Goal: Navigation & Orientation: Find specific page/section

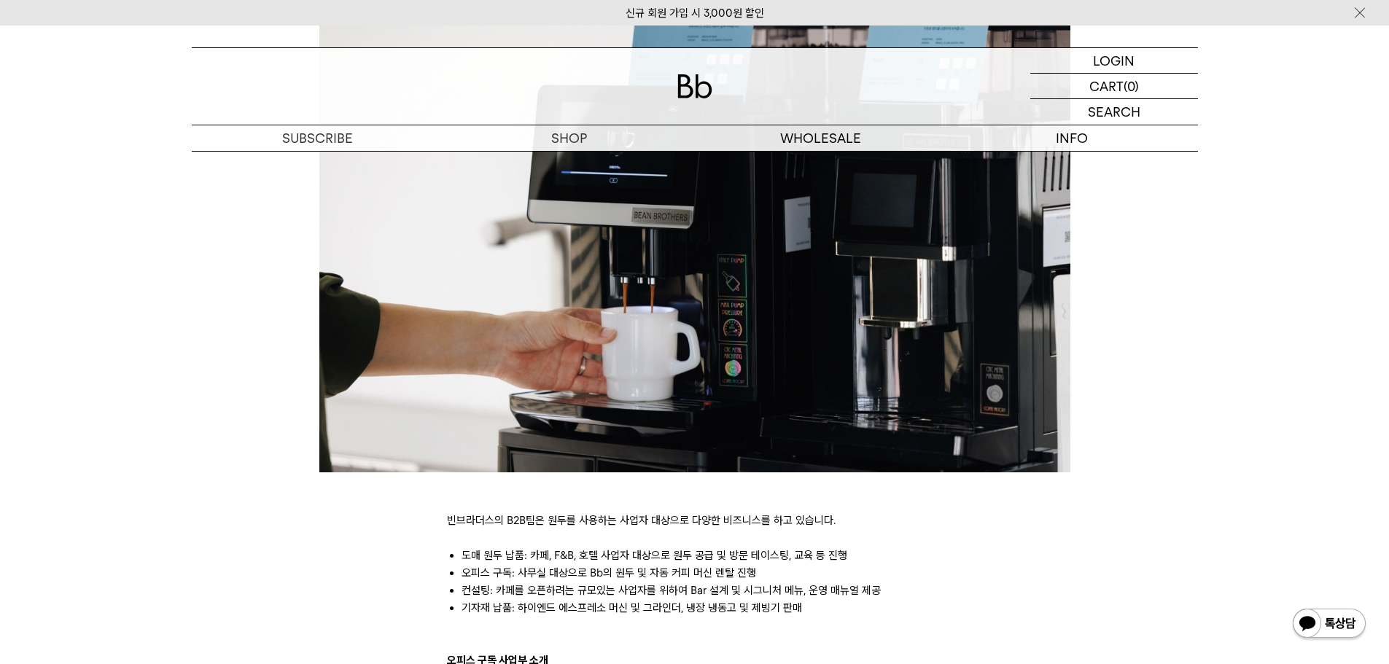
scroll to position [245, 0]
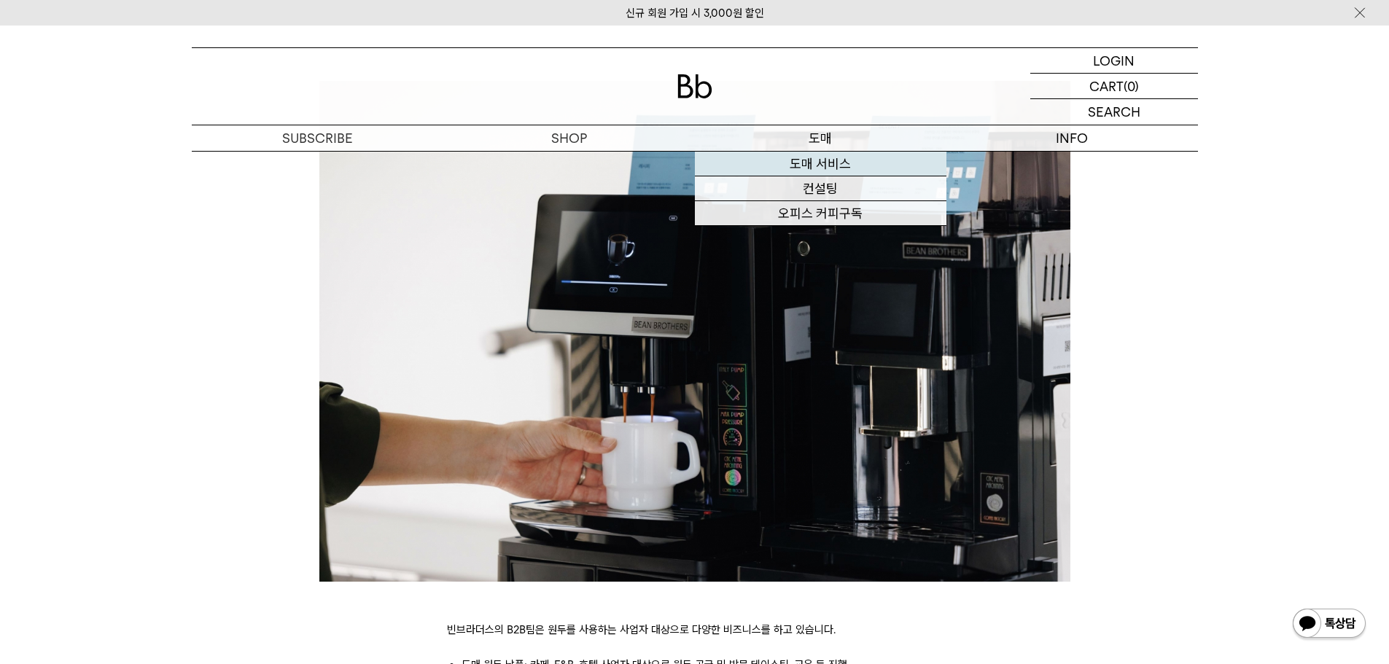
click at [805, 162] on link "도매 서비스" at bounding box center [821, 164] width 252 height 25
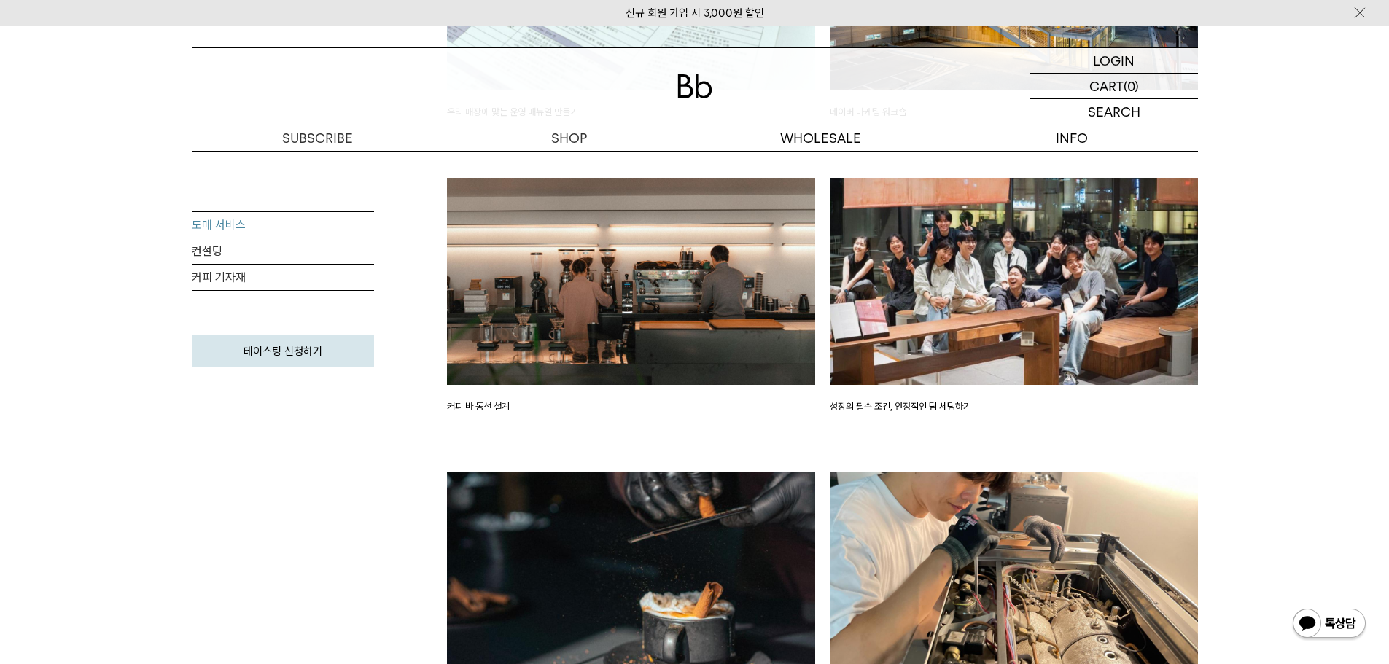
scroll to position [2552, 0]
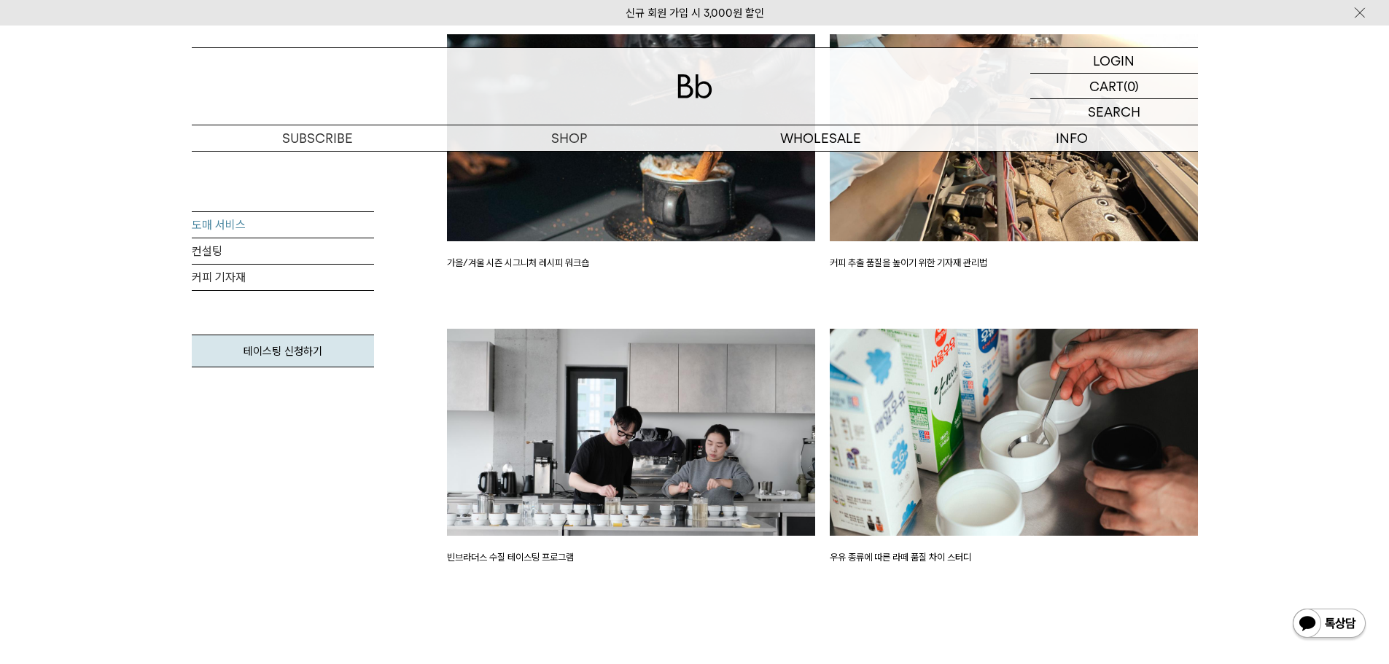
click at [297, 293] on div "도매 서비스 컨설팅 커피 기자재 테이스팅 신청하기" at bounding box center [283, 354] width 182 height 287
click at [295, 287] on link "커피 기자재" at bounding box center [283, 278] width 182 height 26
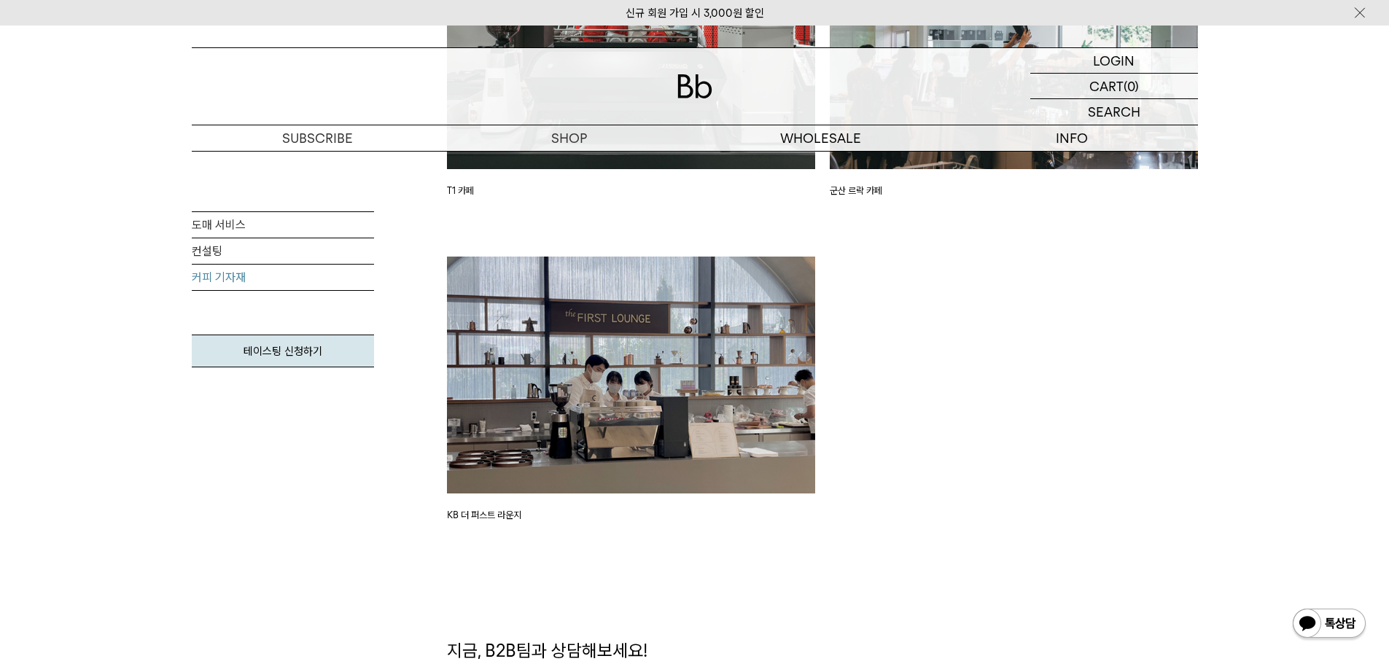
scroll to position [1943, 0]
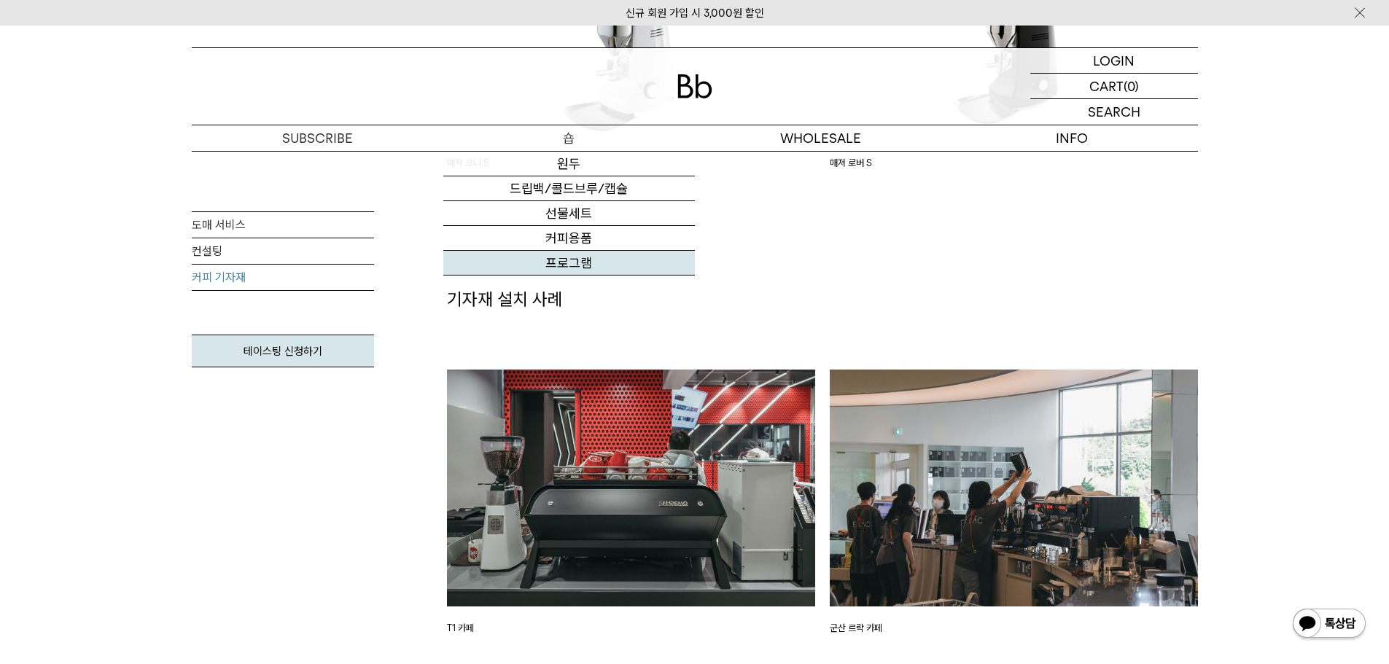
click at [577, 263] on link "프로그램" at bounding box center [569, 263] width 252 height 25
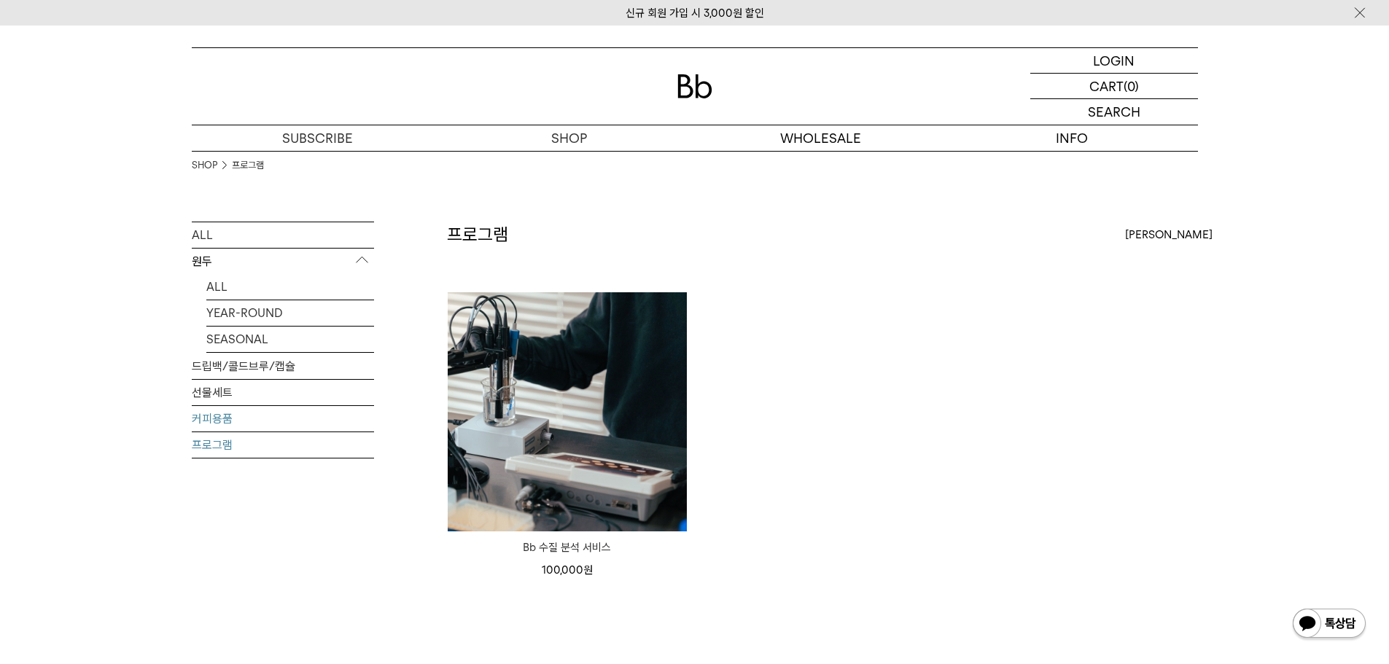
click at [257, 409] on link "커피용품" at bounding box center [283, 419] width 182 height 26
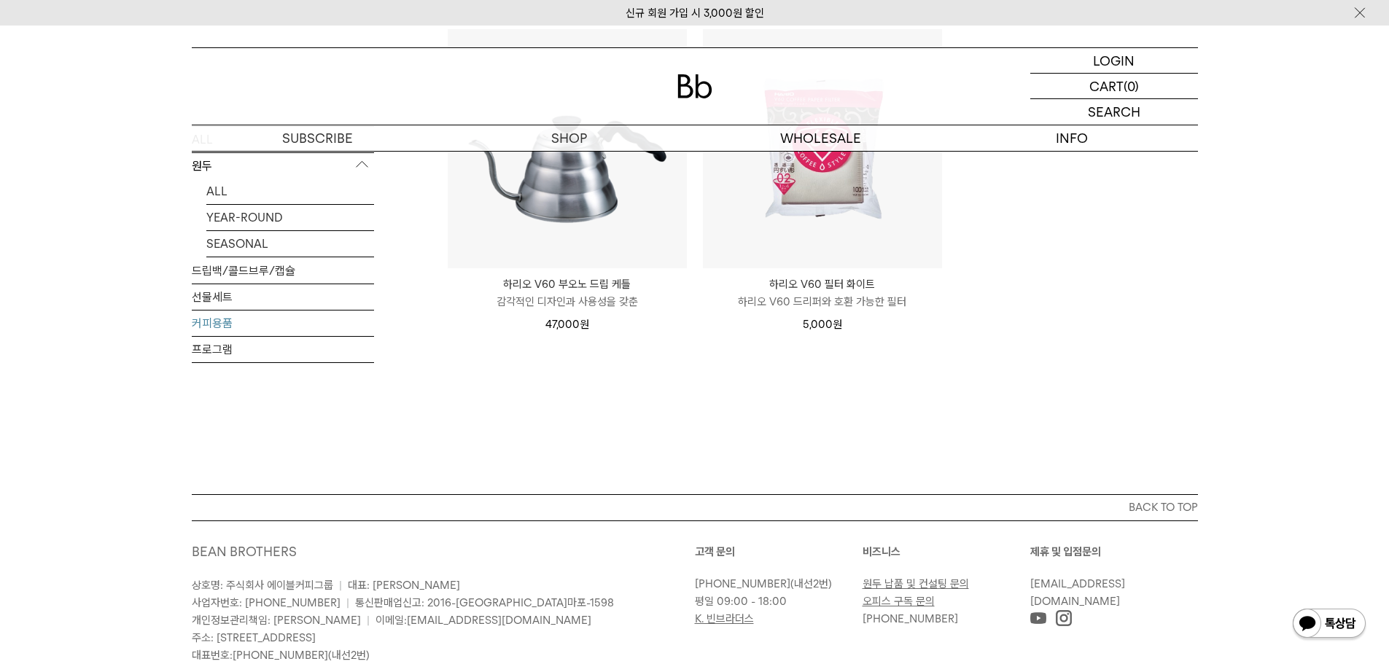
scroll to position [73, 0]
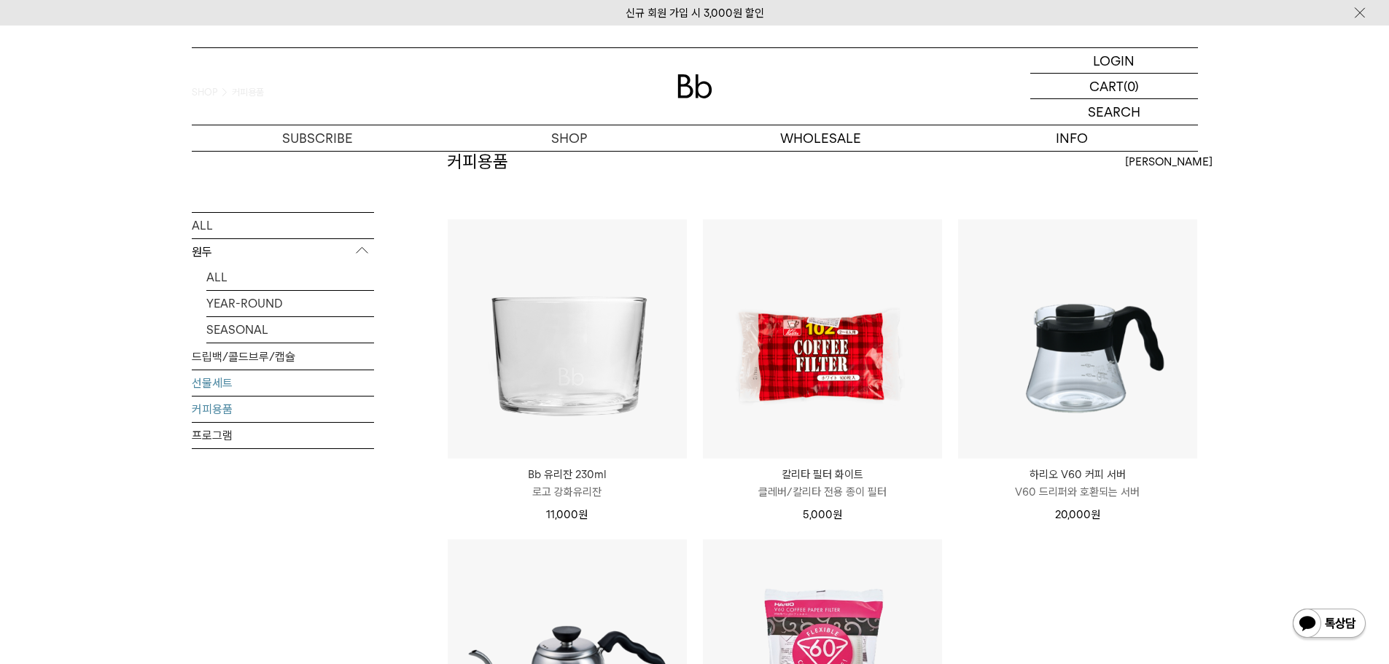
click at [246, 389] on link "선물세트" at bounding box center [283, 383] width 182 height 26
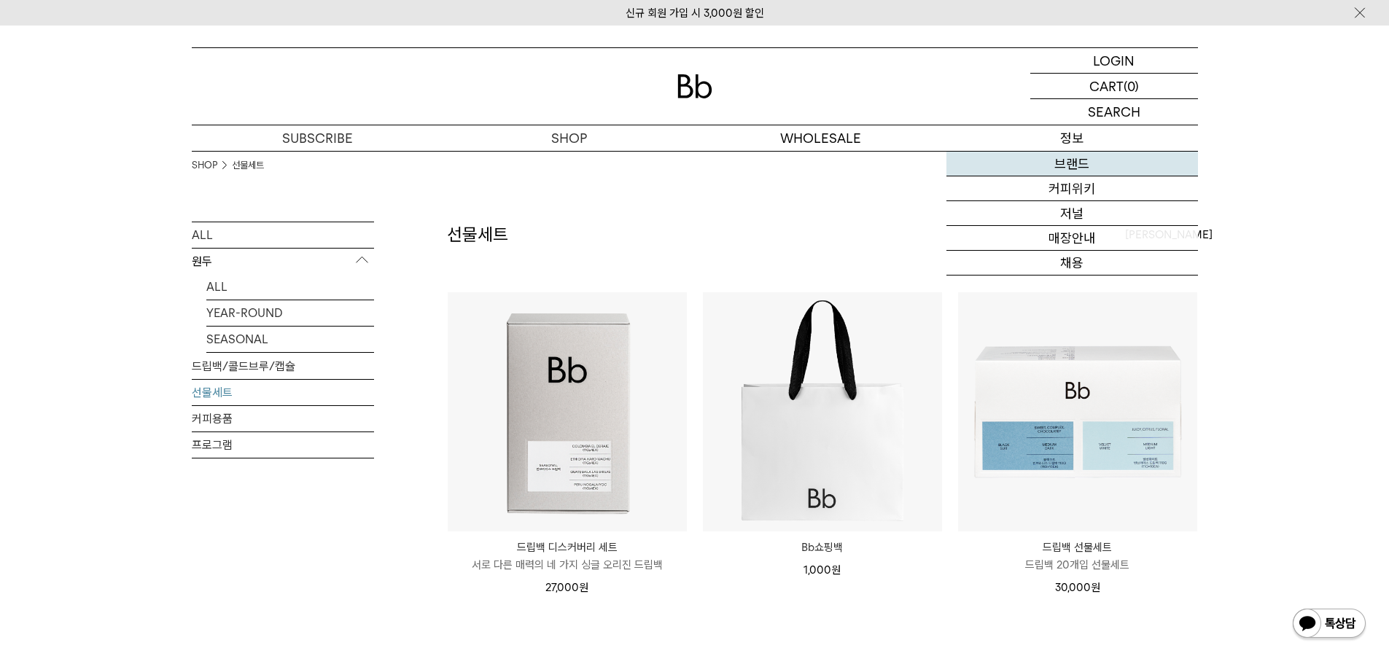
click at [1065, 163] on link "브랜드" at bounding box center [1072, 164] width 252 height 25
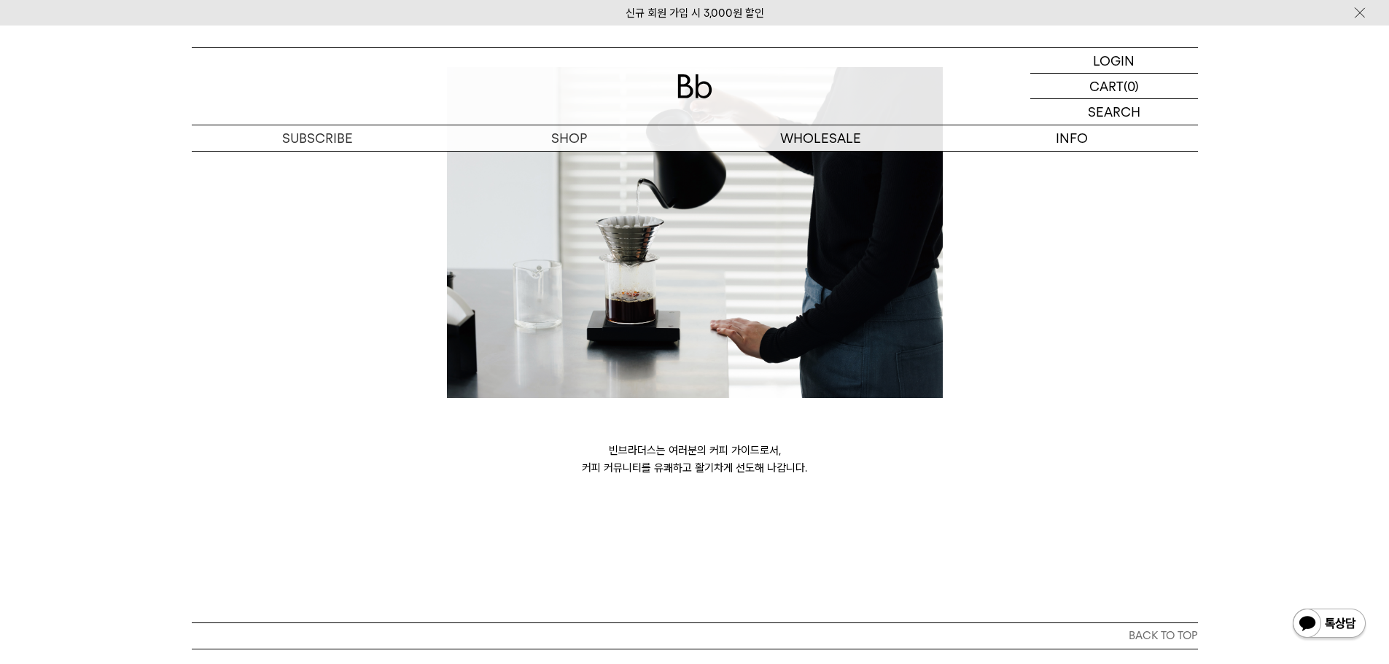
scroll to position [3988, 0]
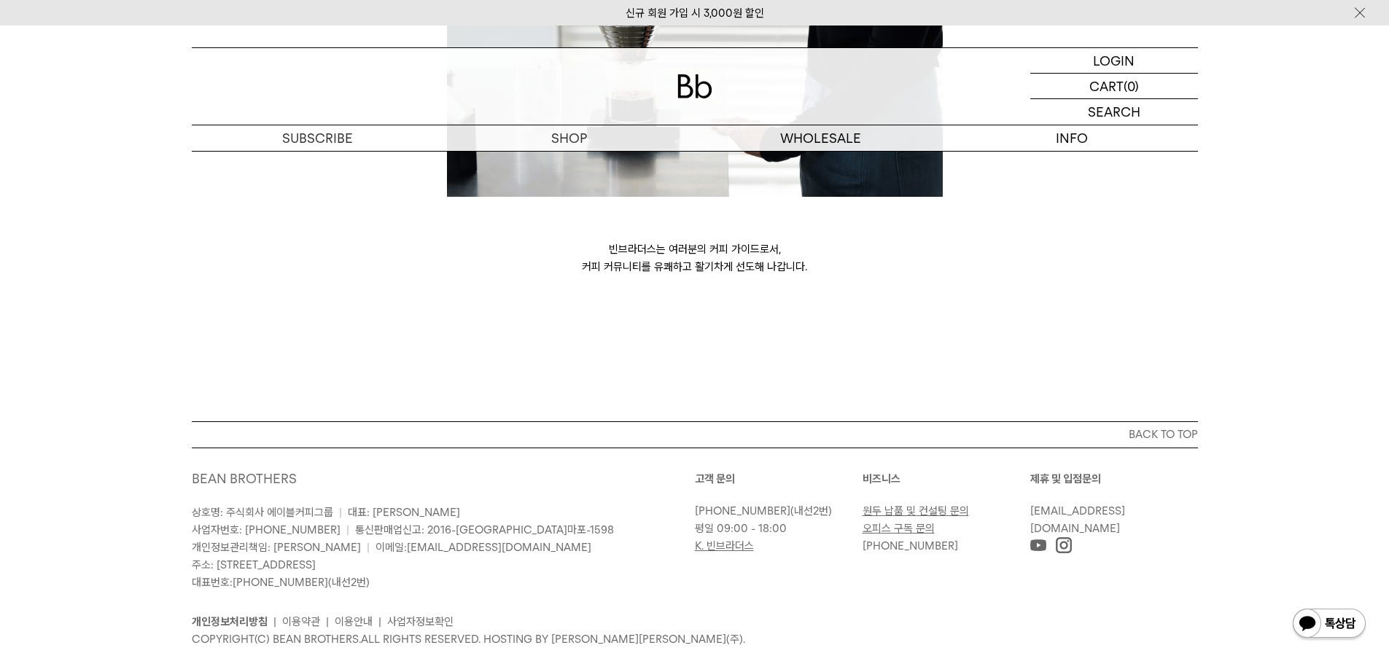
click at [914, 505] on link "원두 납품 및 컨설팅 문의" at bounding box center [916, 511] width 106 height 13
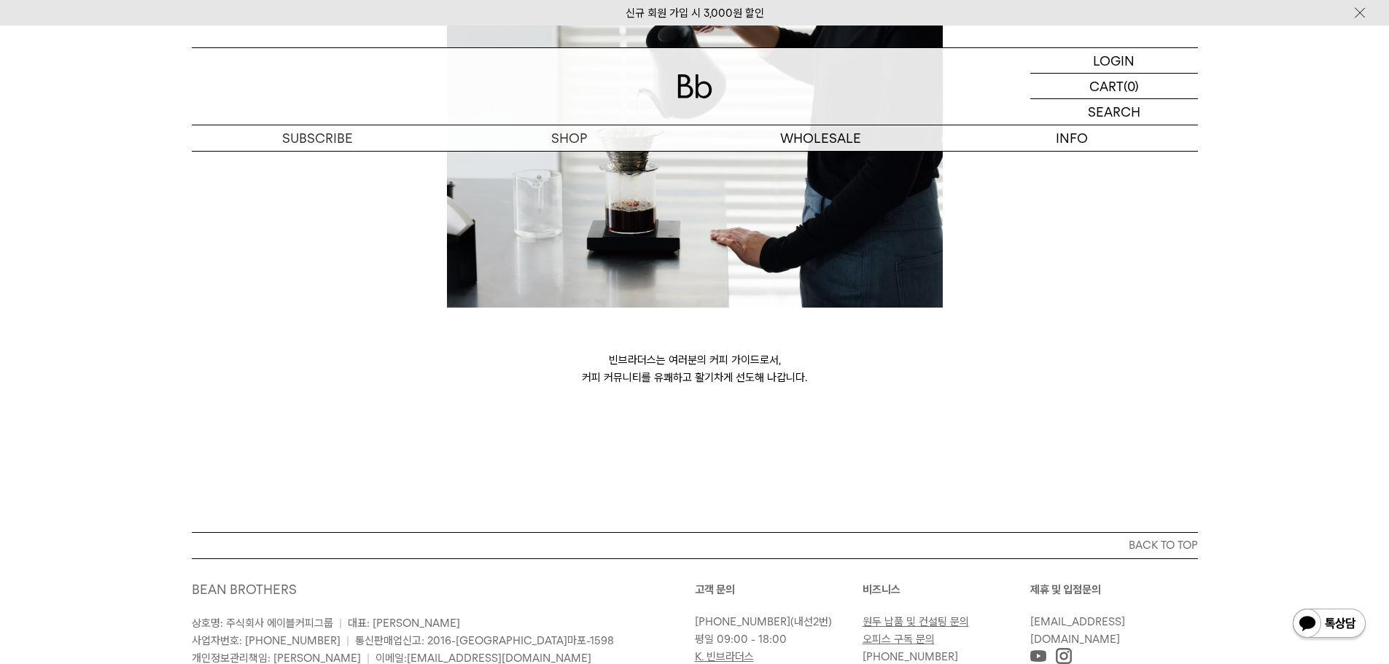
scroll to position [3843, 0]
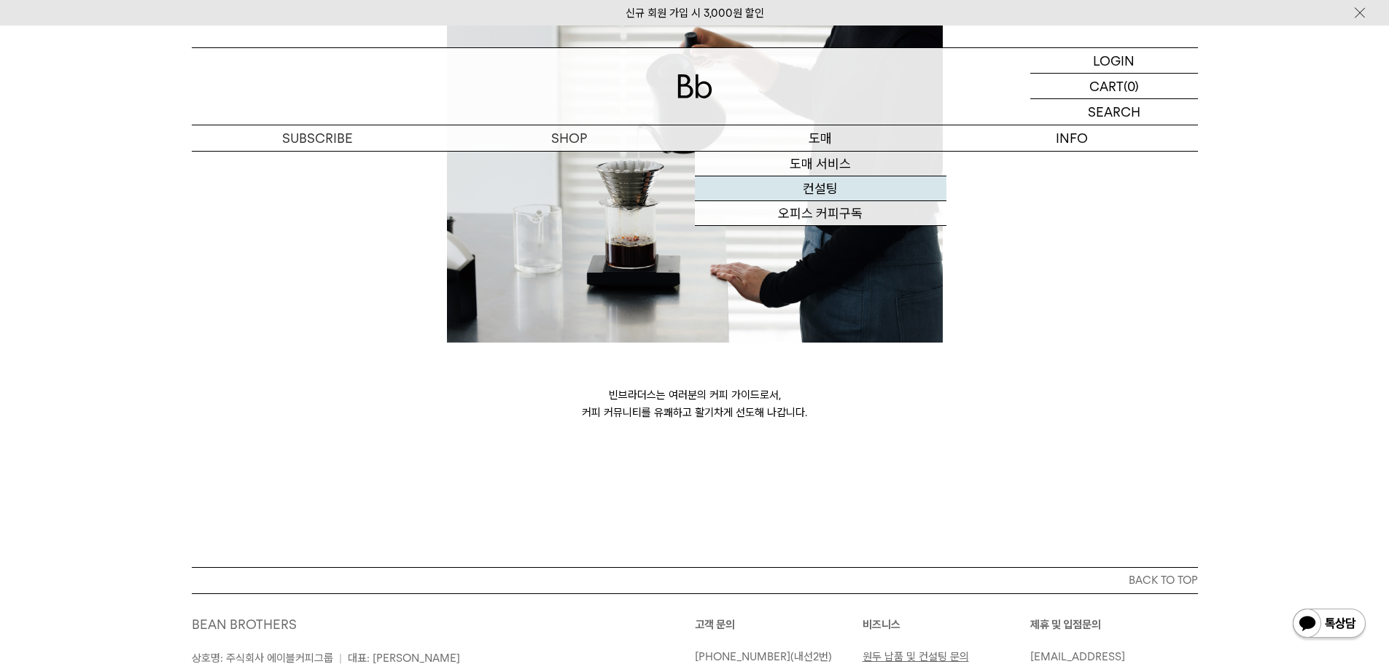
click at [844, 195] on link "컨설팅" at bounding box center [821, 188] width 252 height 25
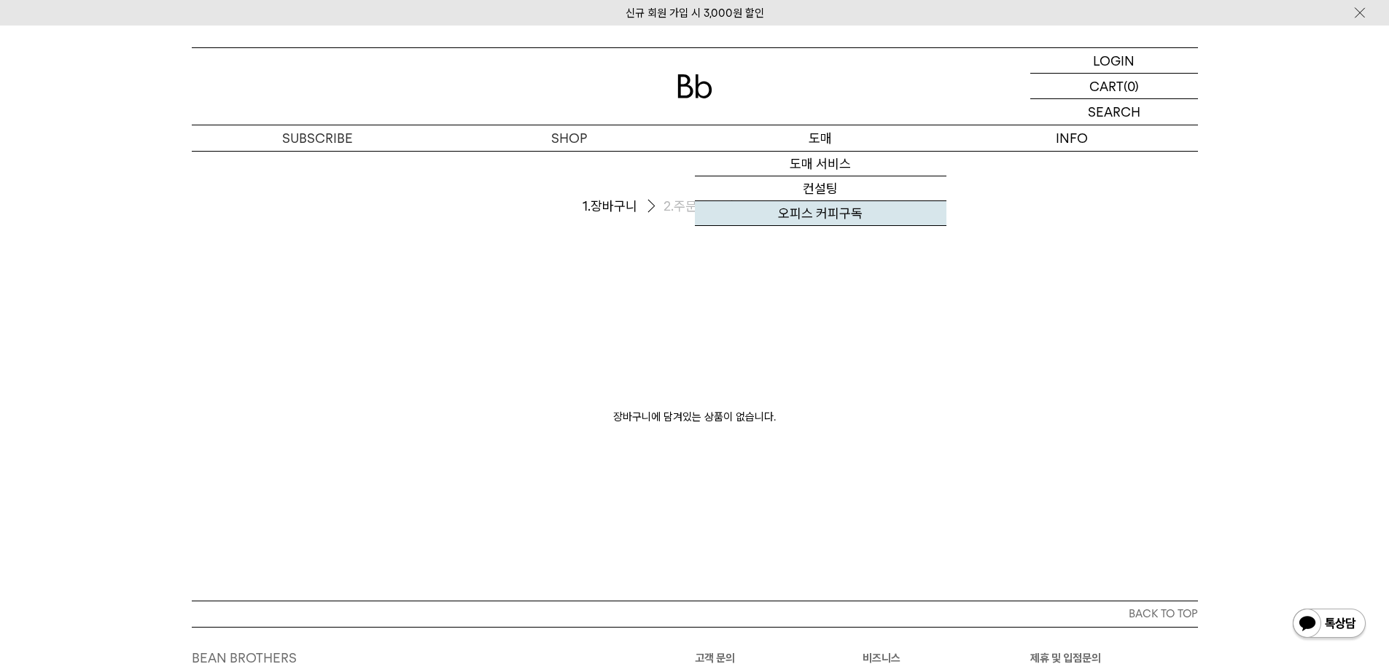
click at [813, 210] on link "오피스 커피구독" at bounding box center [821, 213] width 252 height 25
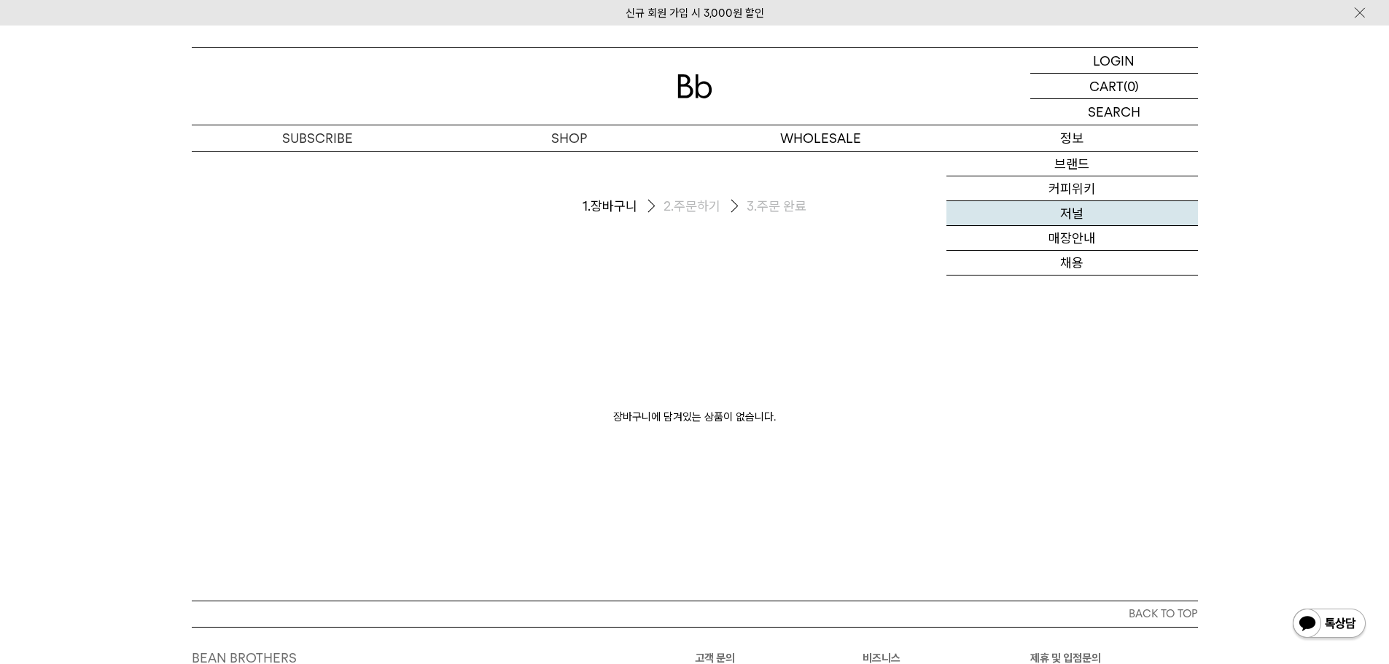
click at [1060, 210] on link "저널" at bounding box center [1072, 213] width 252 height 25
